Goal: Task Accomplishment & Management: Manage account settings

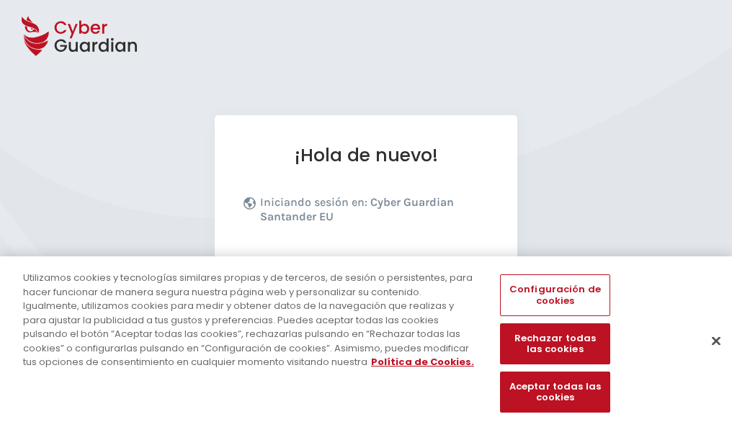
scroll to position [176, 0]
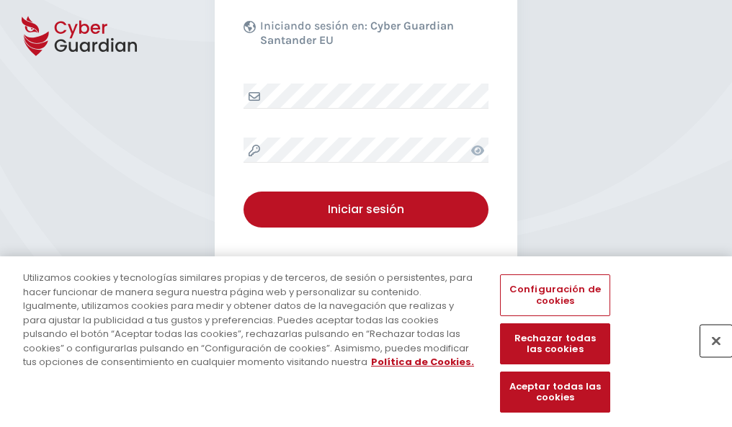
click at [709, 356] on button "Cerrar" at bounding box center [716, 341] width 32 height 32
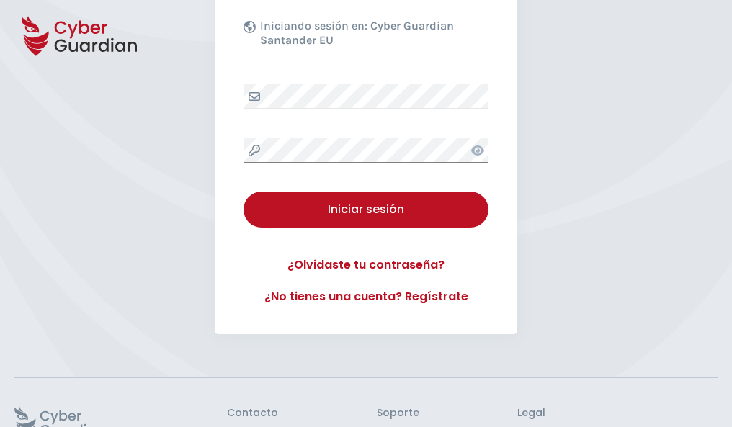
scroll to position [280, 0]
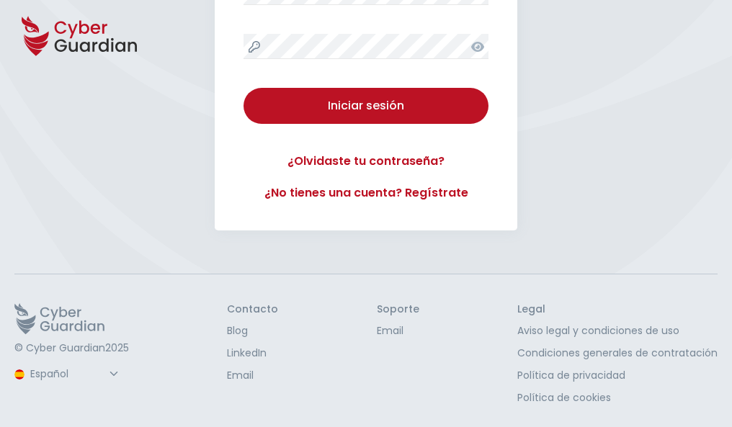
click at [243, 88] on button "Iniciar sesión" at bounding box center [365, 106] width 245 height 36
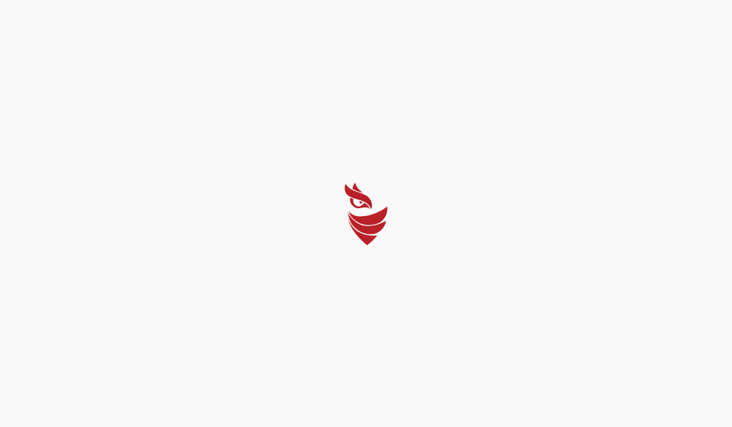
select select "English"
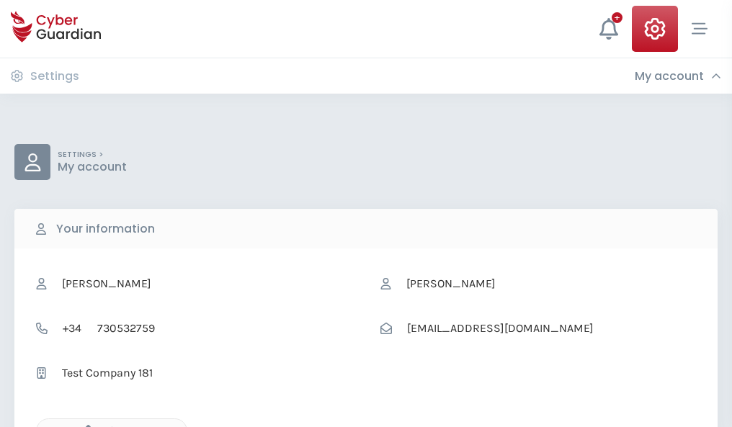
click at [84, 426] on icon "button" at bounding box center [85, 431] width 12 height 12
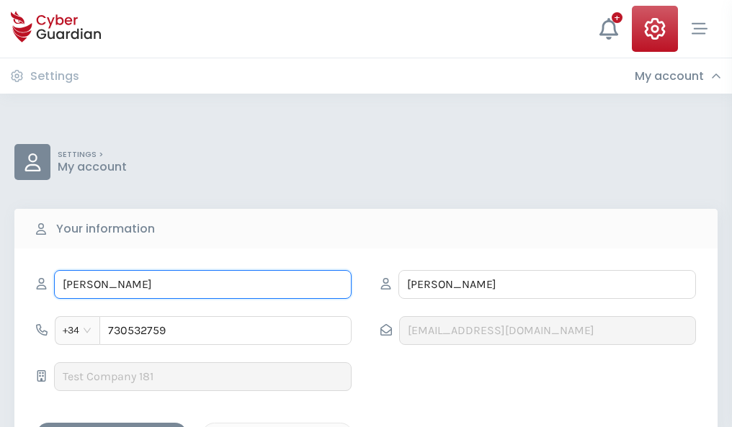
click at [202, 285] on input "VINICIO" at bounding box center [202, 284] width 297 height 29
type input "V"
type input "Sabina"
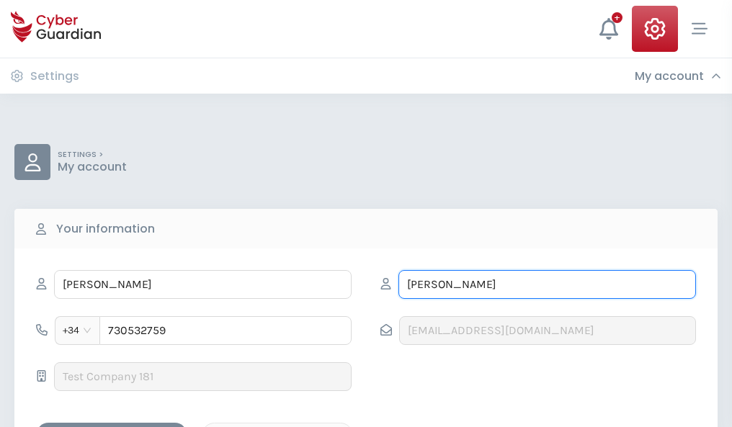
click at [547, 285] on input "NAVAS" at bounding box center [546, 284] width 297 height 29
type input "N"
type input "Perelló"
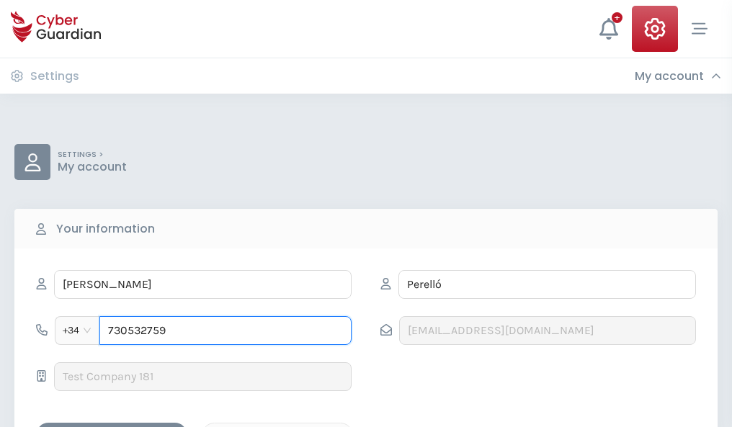
click at [225, 331] on input "730532759" at bounding box center [225, 330] width 252 height 29
type input "7"
type input "947947953"
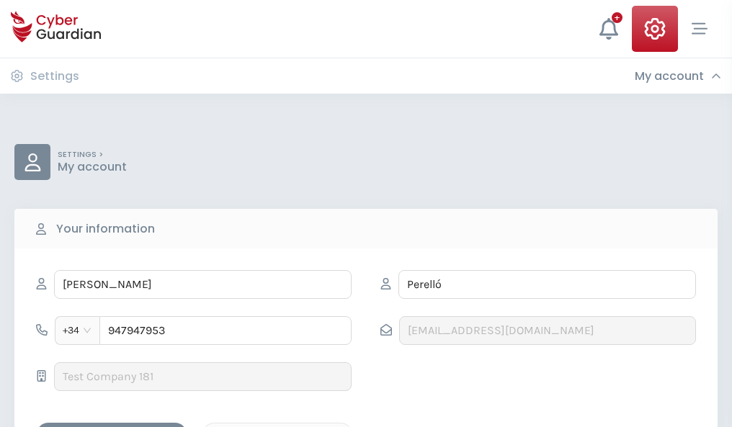
click at [112, 426] on div "Save changes" at bounding box center [112, 435] width 130 height 18
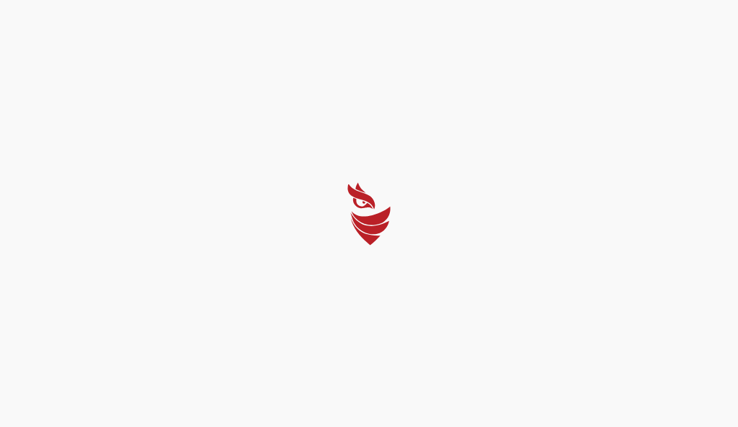
select select "English"
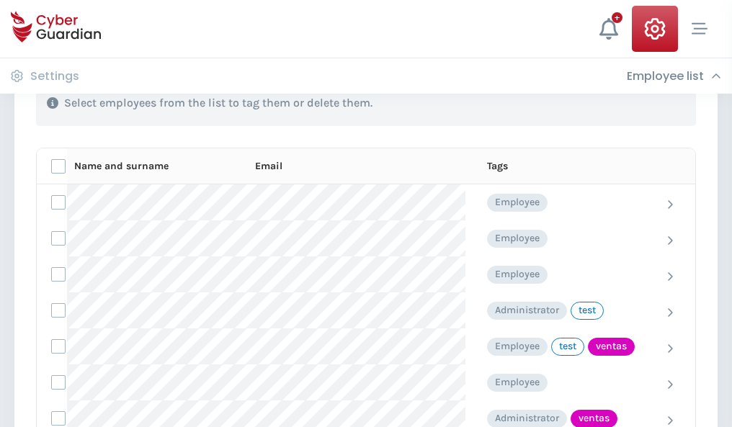
scroll to position [653, 0]
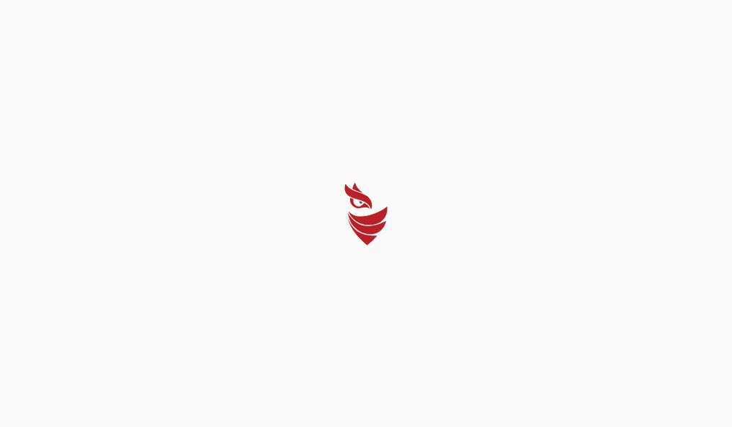
select select "English"
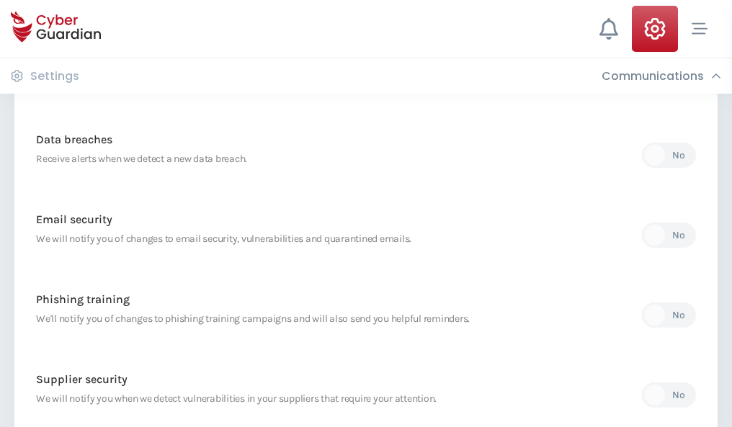
scroll to position [758, 0]
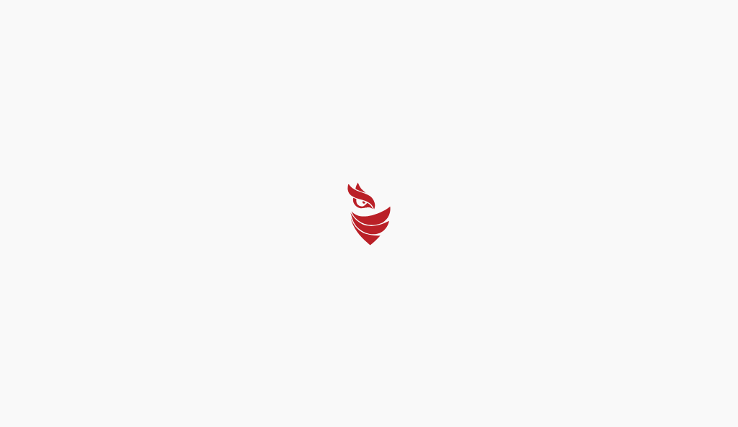
select select "English"
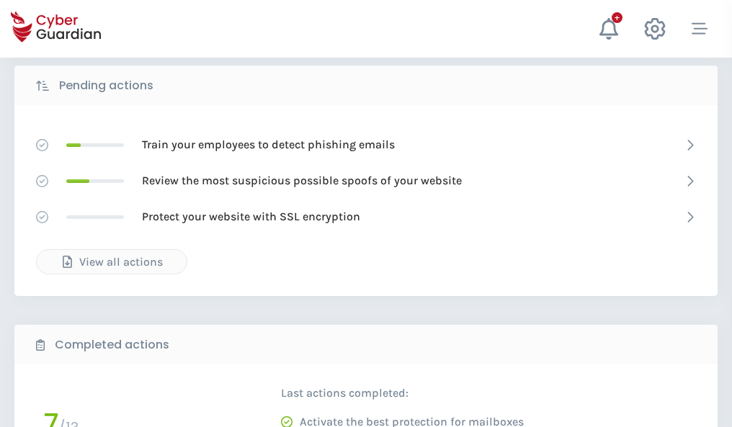
scroll to position [797, 0]
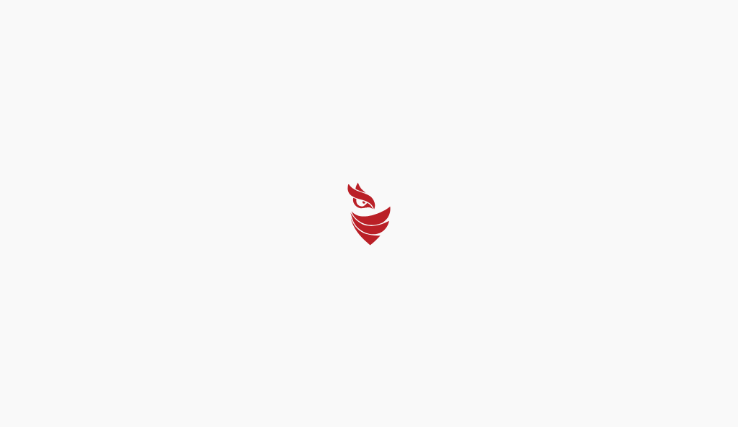
select select "English"
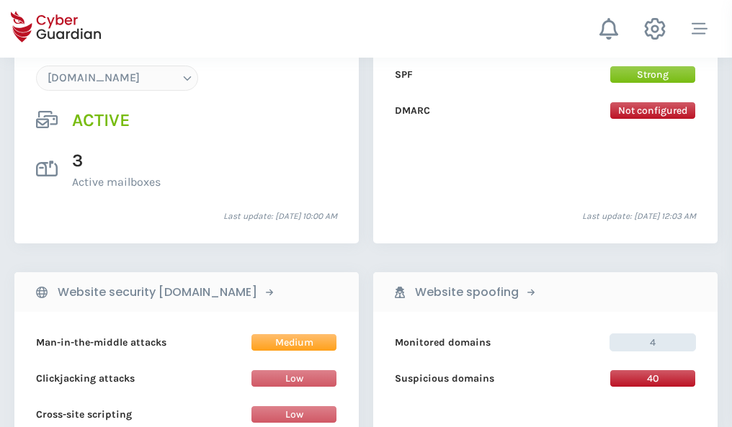
scroll to position [1534, 0]
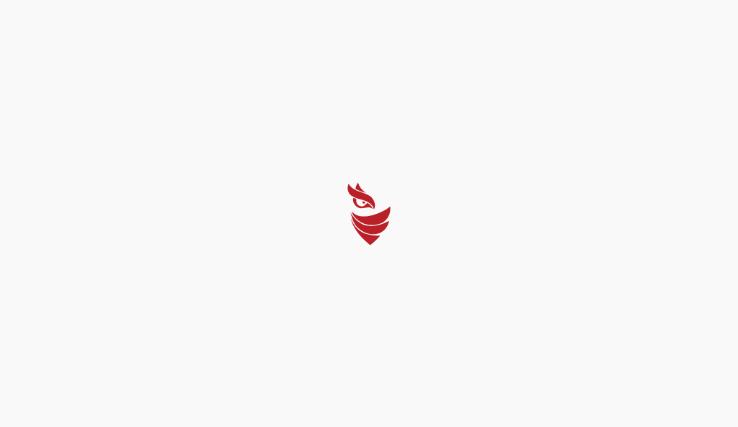
select select "English"
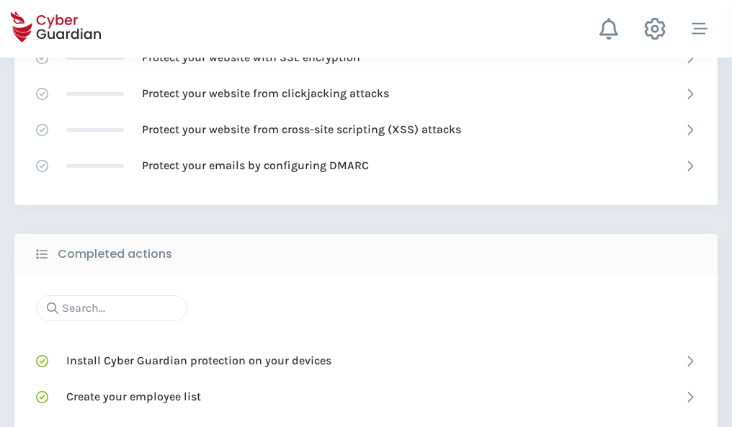
scroll to position [959, 0]
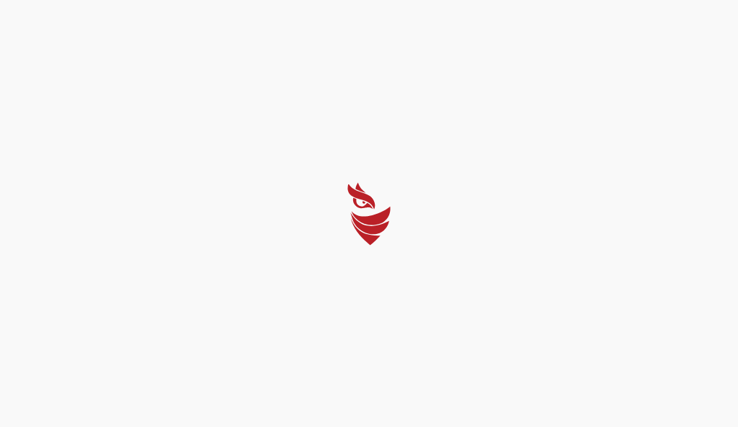
select select "English"
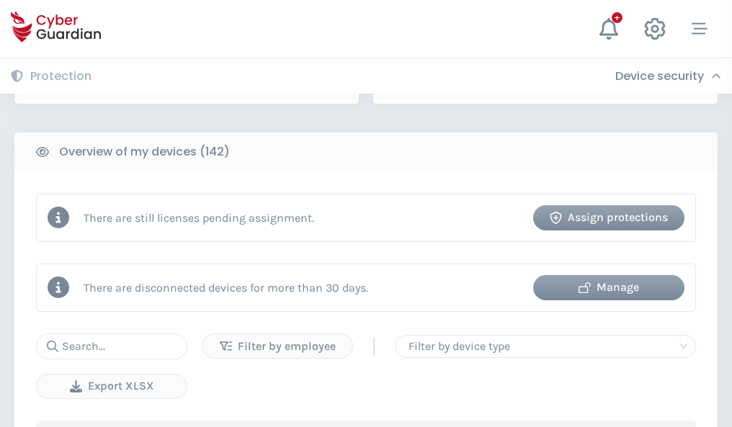
scroll to position [1396, 0]
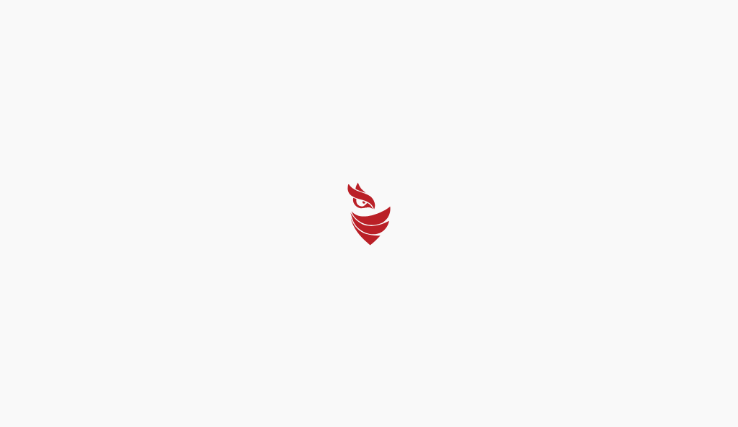
select select "English"
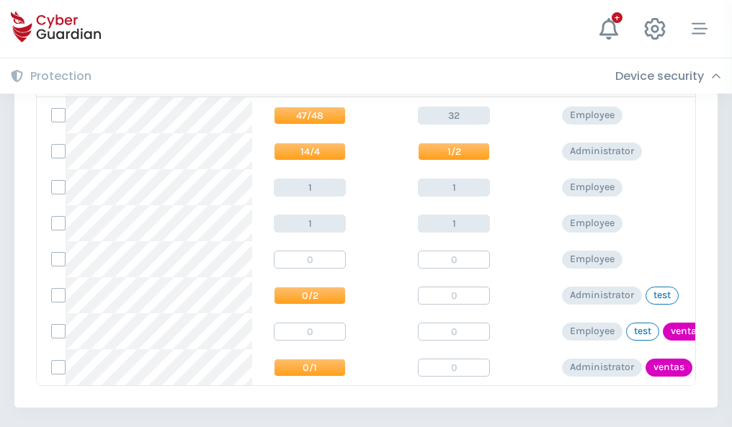
scroll to position [668, 0]
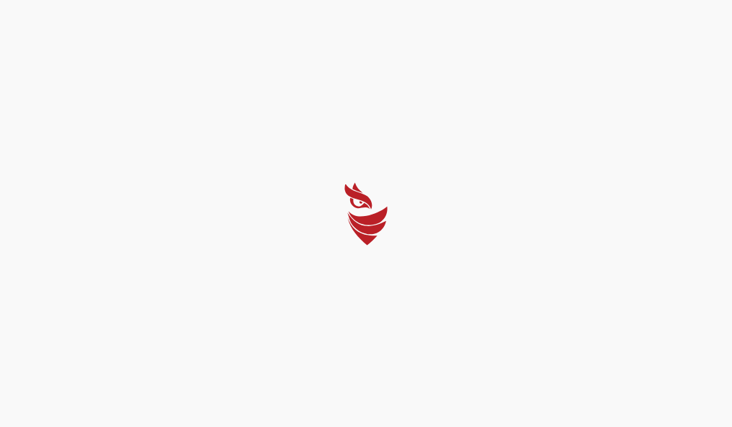
select select "English"
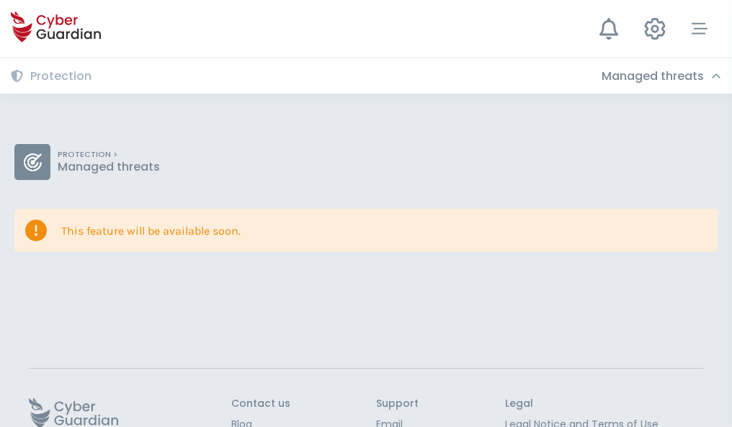
scroll to position [94, 0]
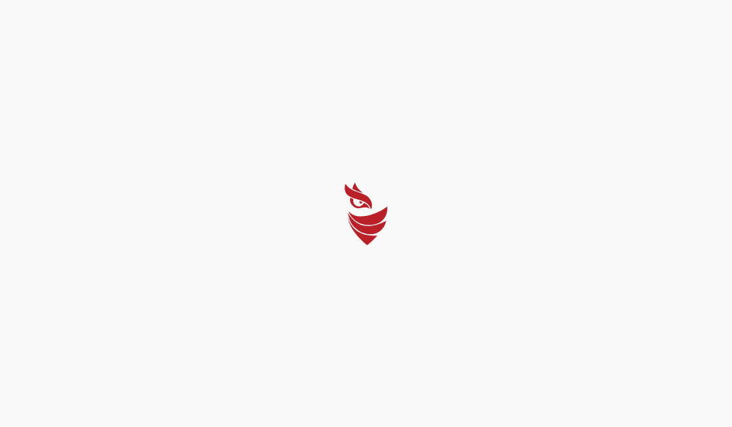
select select "English"
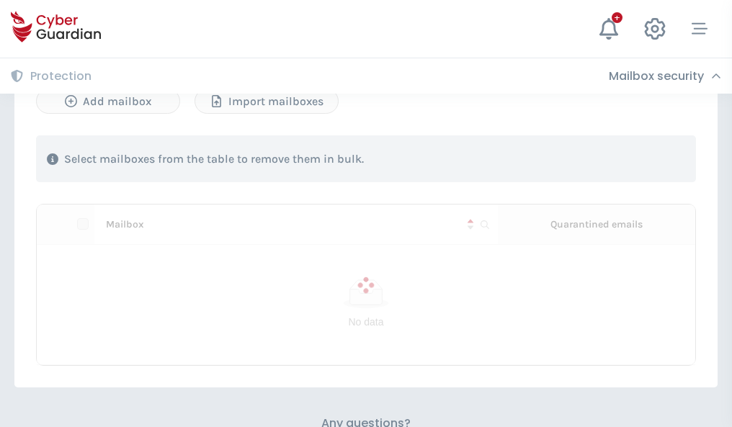
scroll to position [617, 0]
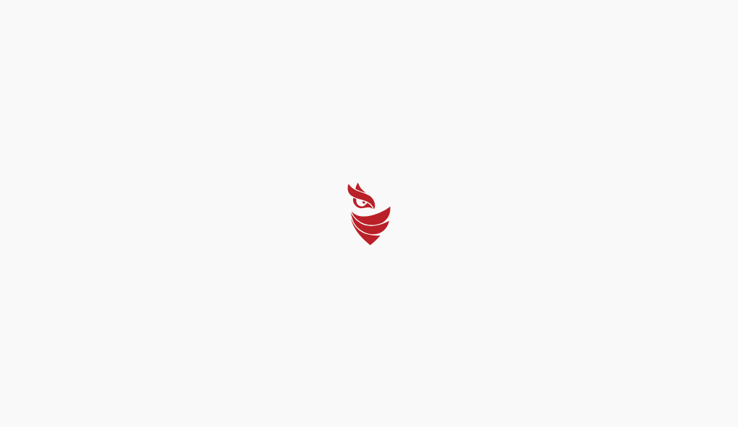
select select "English"
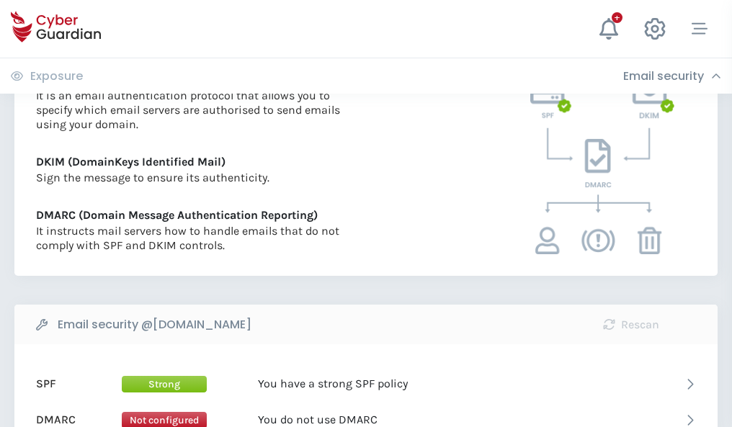
scroll to position [777, 0]
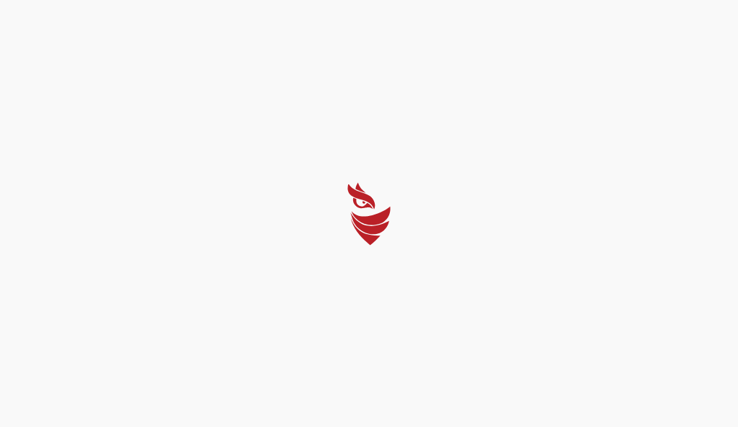
select select "English"
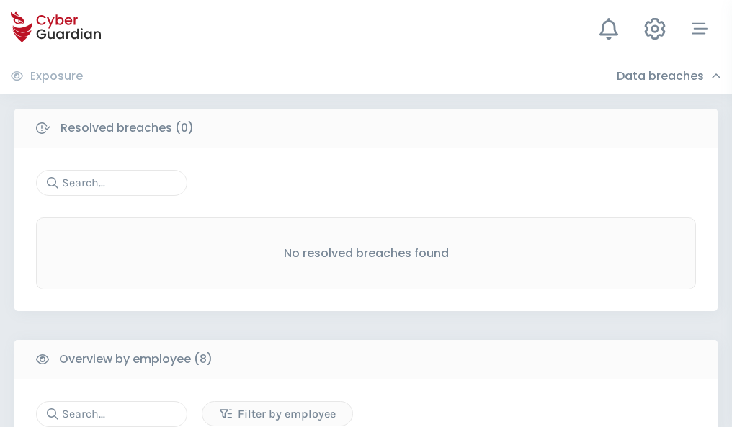
scroll to position [1227, 0]
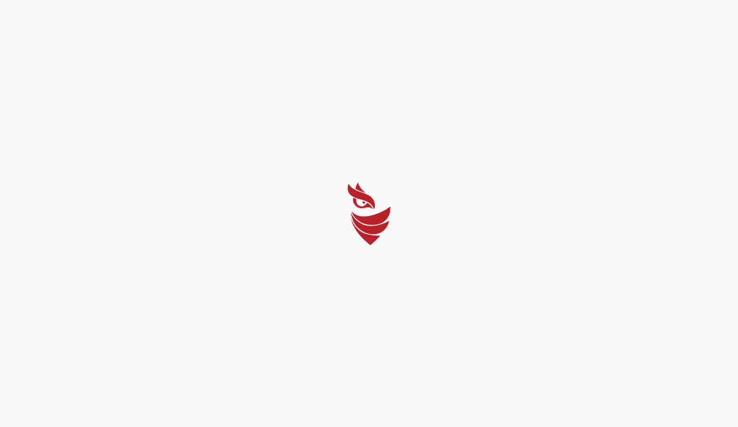
select select "English"
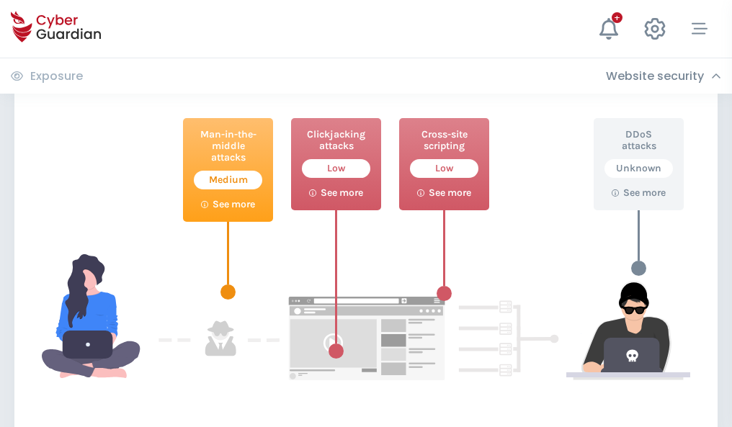
scroll to position [784, 0]
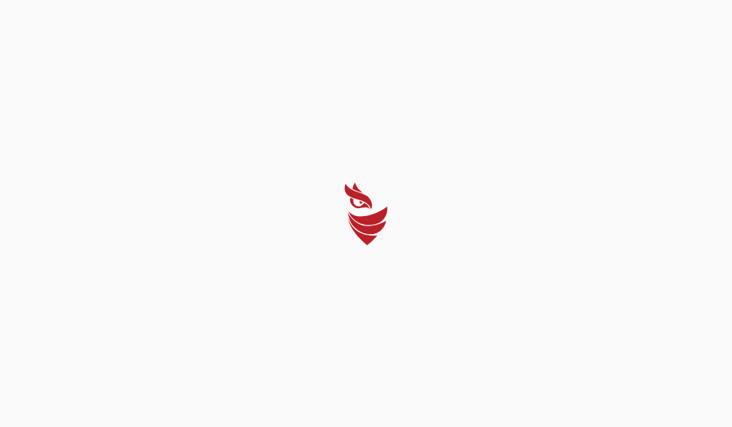
select select "English"
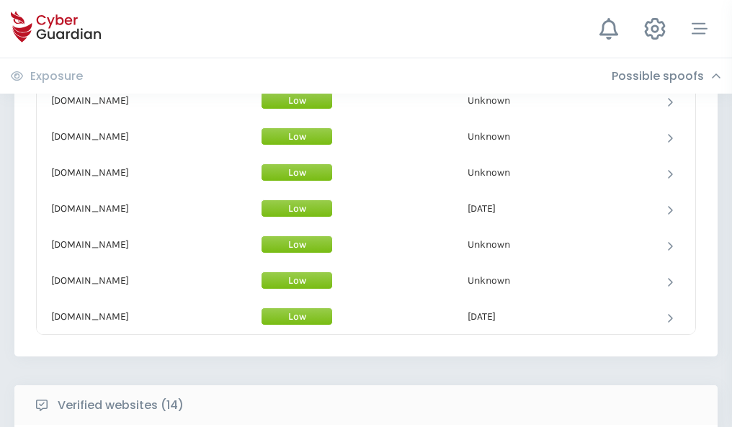
scroll to position [1405, 0]
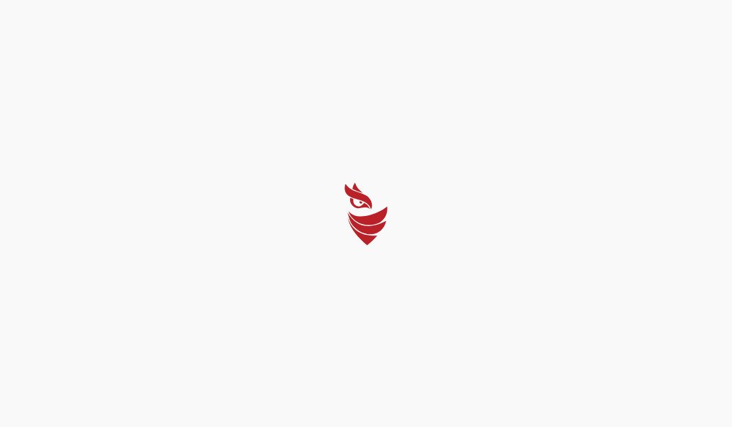
select select "English"
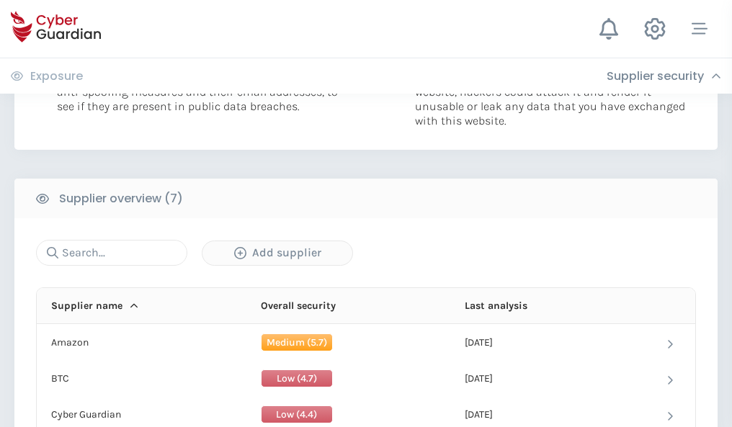
scroll to position [933, 0]
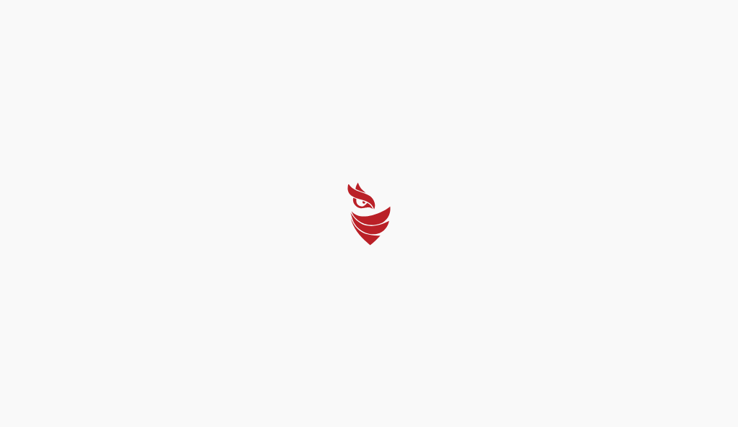
select select "English"
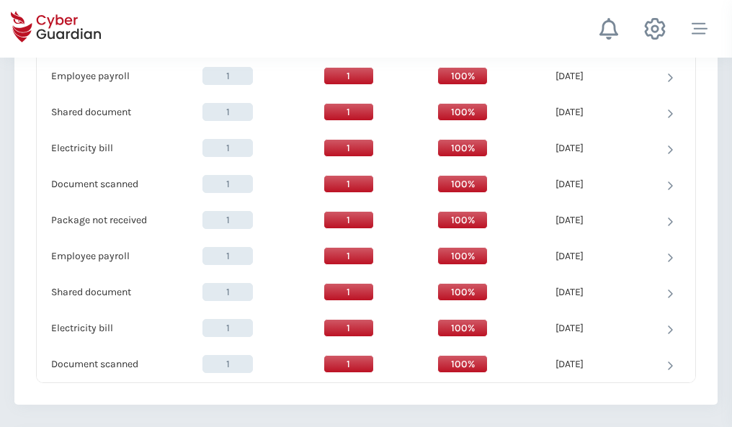
scroll to position [1476, 0]
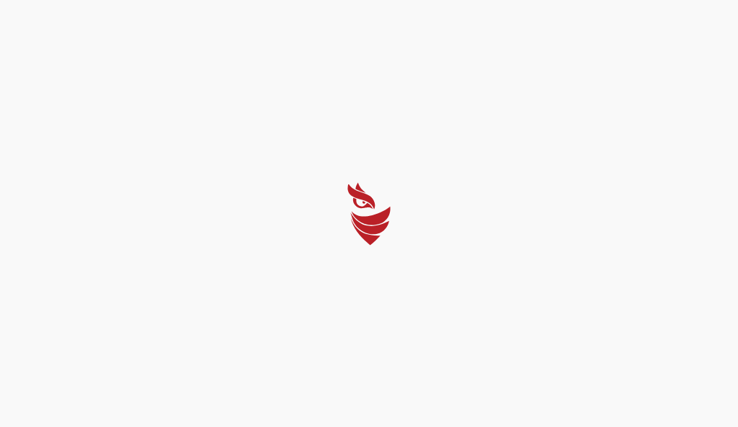
select select "English"
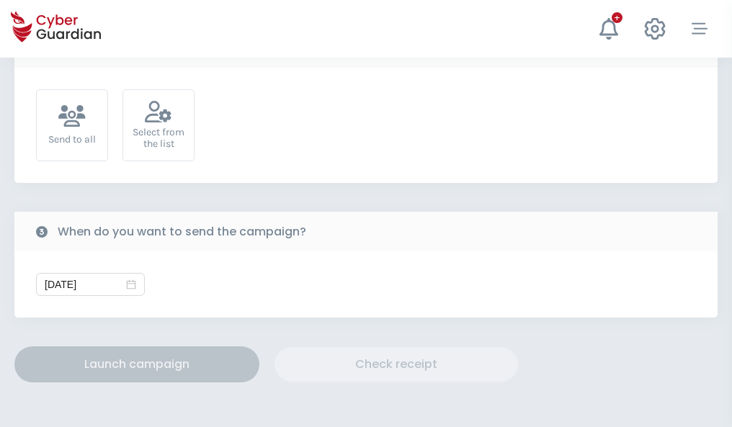
scroll to position [527, 0]
